Goal: Find specific page/section: Find specific page/section

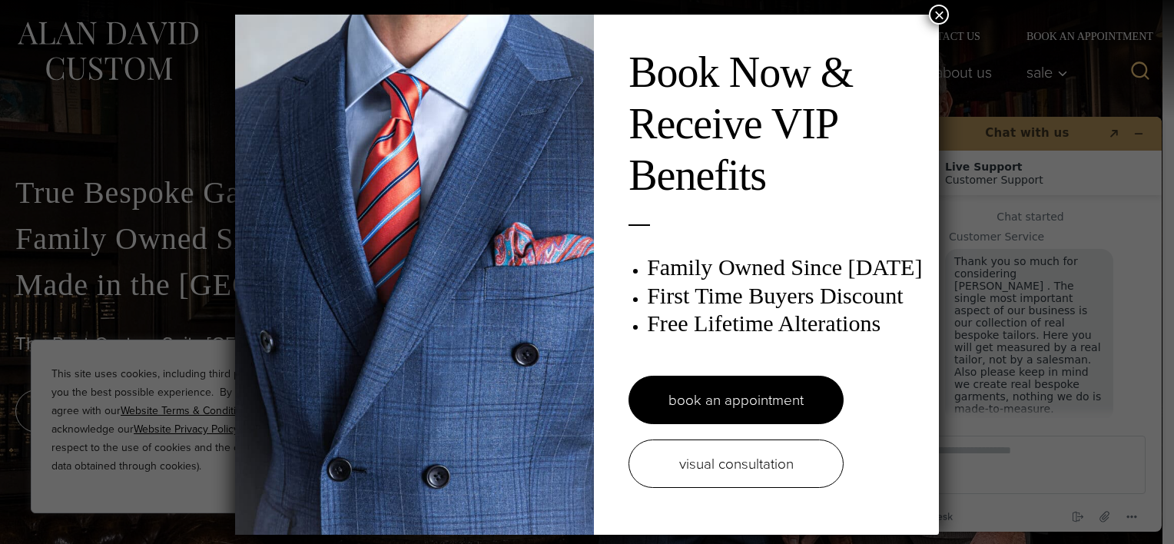
click at [934, 13] on button "×" at bounding box center [939, 15] width 20 height 20
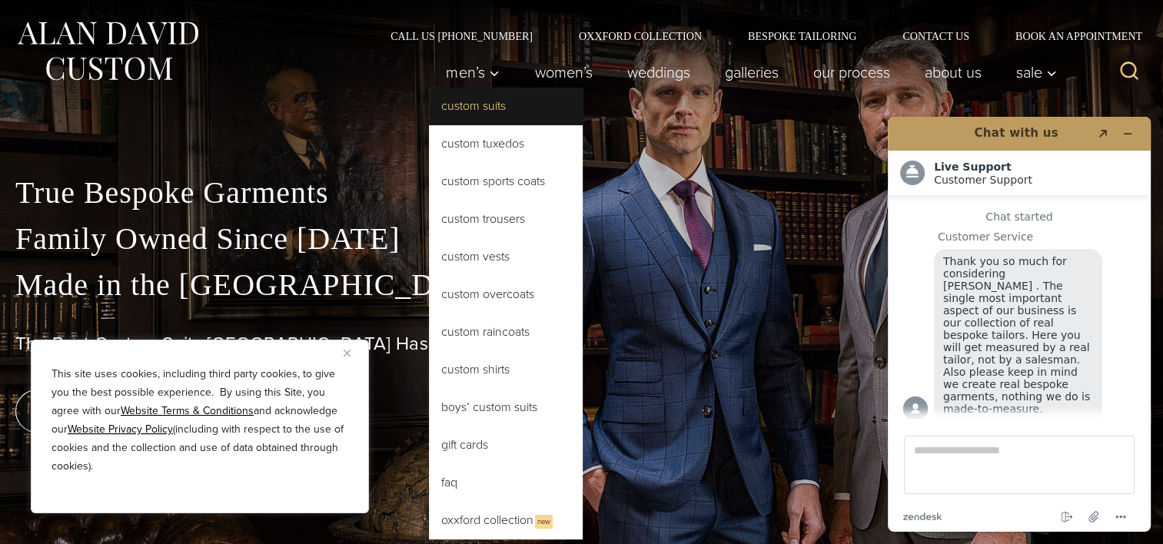
click at [473, 105] on link "Custom Suits" at bounding box center [506, 106] width 154 height 37
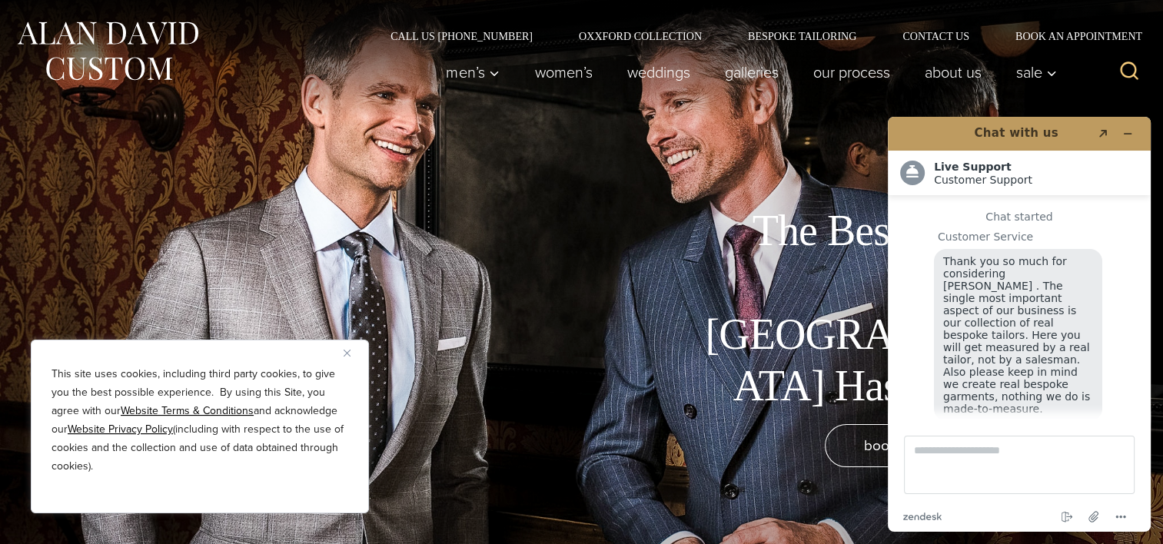
scroll to position [18, 0]
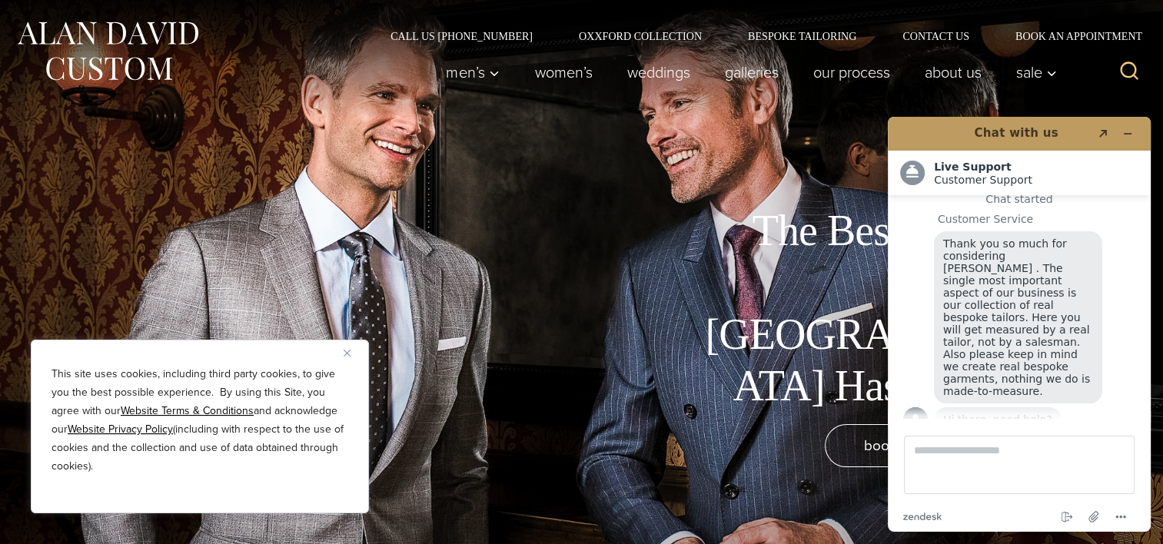
click at [873, 151] on div "The Best Custom Suits [GEOGRAPHIC_DATA] Has to Offer book an appointment" at bounding box center [581, 272] width 1163 height 544
click at [1127, 132] on icon "Minimize widget" at bounding box center [1127, 133] width 11 height 11
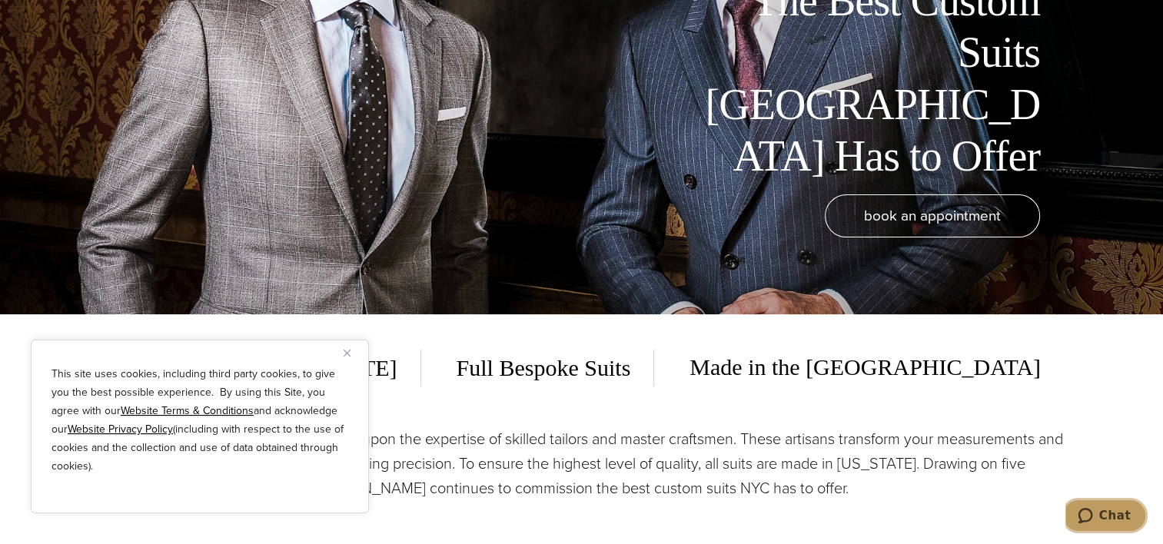
scroll to position [231, 0]
click at [344, 347] on button "Close" at bounding box center [353, 353] width 18 height 18
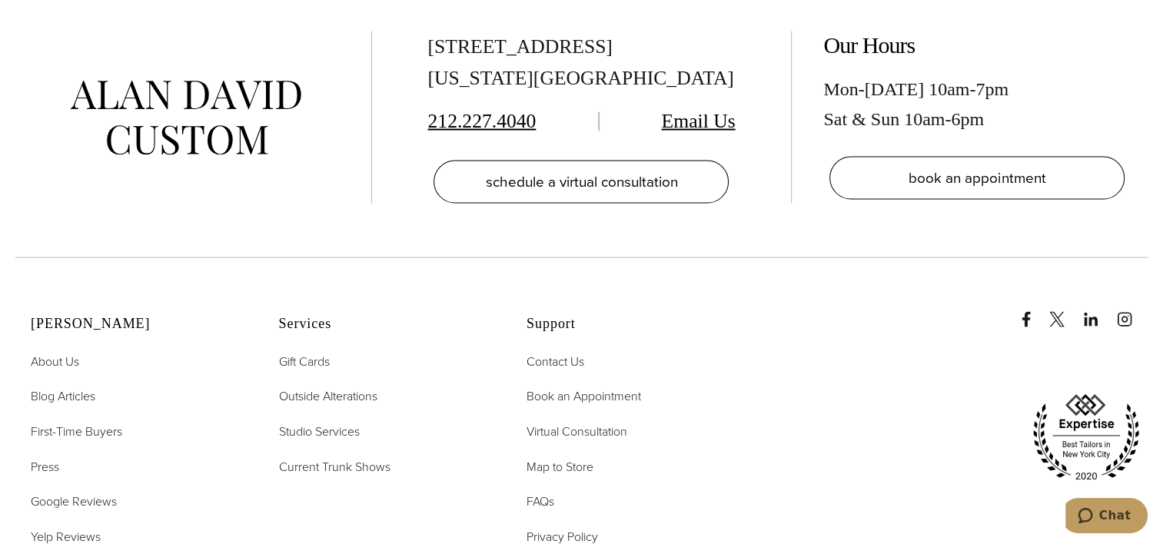
scroll to position [9001, 0]
